Goal: Task Accomplishment & Management: Complete application form

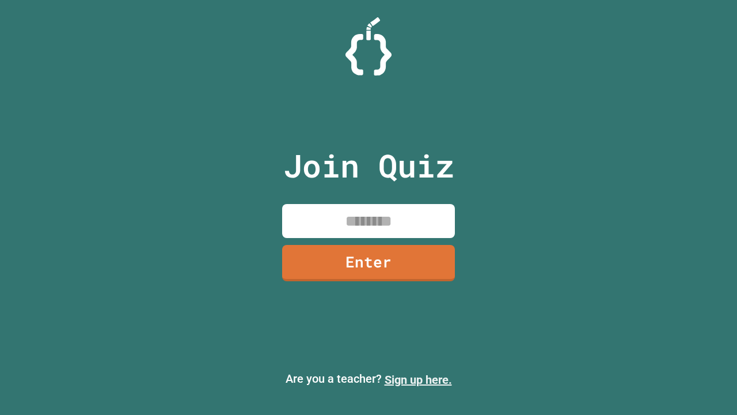
click at [418, 380] on link "Sign up here." at bounding box center [418, 380] width 67 height 14
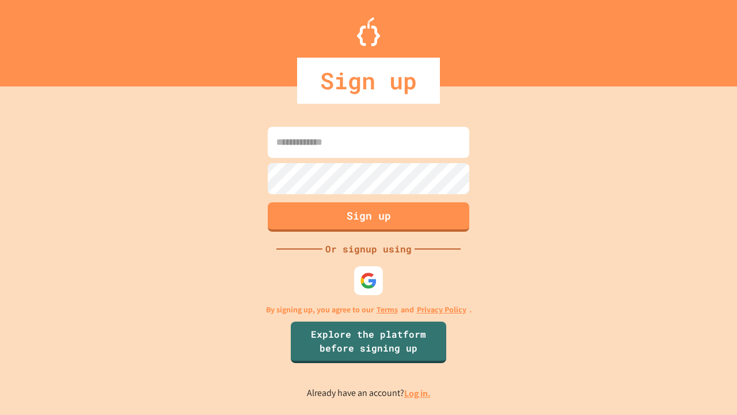
click at [418, 393] on link "Log in." at bounding box center [417, 393] width 26 height 12
